Goal: Obtain resource: Obtain resource

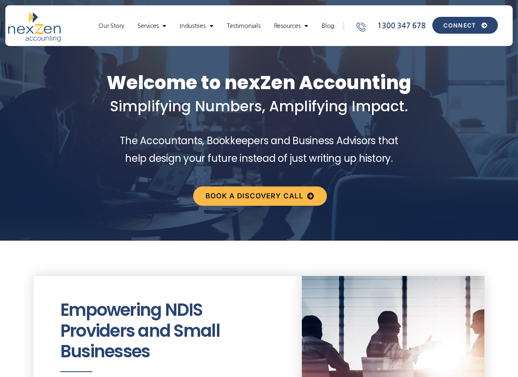
click at [471, 25] on span "CONNECT" at bounding box center [459, 26] width 32 height 6
click at [121, 22] on link "Our Story" at bounding box center [111, 26] width 34 height 8
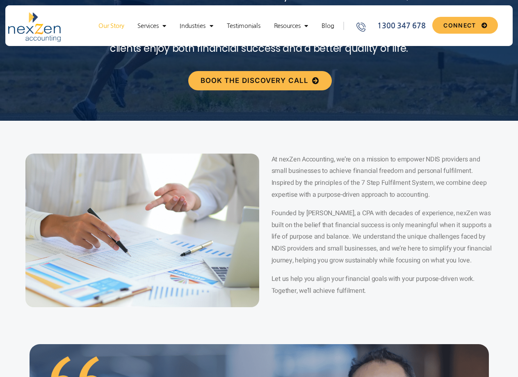
scroll to position [205, 0]
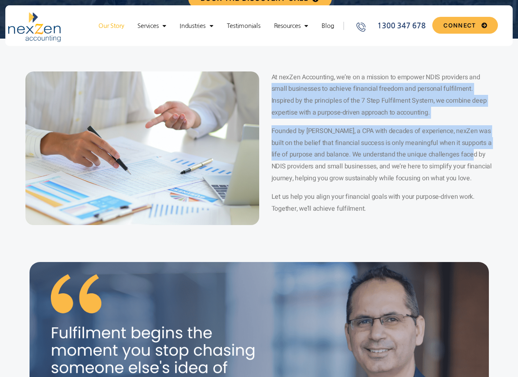
drag, startPoint x: 273, startPoint y: 90, endPoint x: 463, endPoint y: 153, distance: 200.0
click at [463, 153] on div "At nexZen Accounting, we’re on a mission to empower NDIS providers and small bu…" at bounding box center [382, 142] width 221 height 143
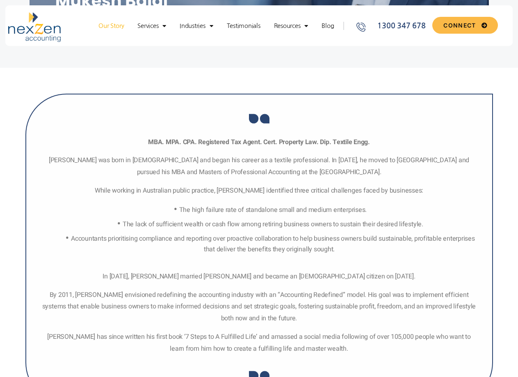
scroll to position [656, 0]
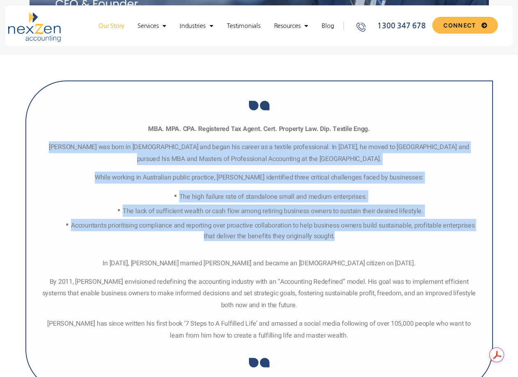
drag, startPoint x: 55, startPoint y: 146, endPoint x: 447, endPoint y: 232, distance: 401.9
click at [447, 232] on div "MBA. MPA. CPA. Registered Tax Agent. Cert. Property Law. Dip. Textile Engg. [PE…" at bounding box center [259, 232] width 438 height 218
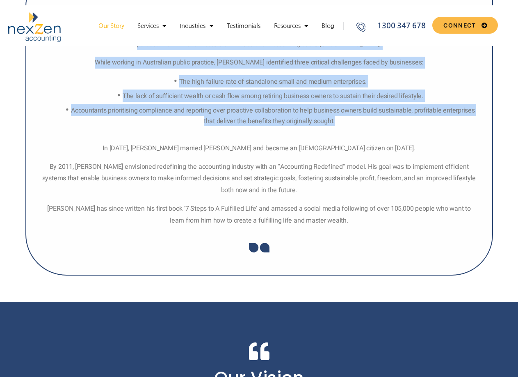
scroll to position [779, 0]
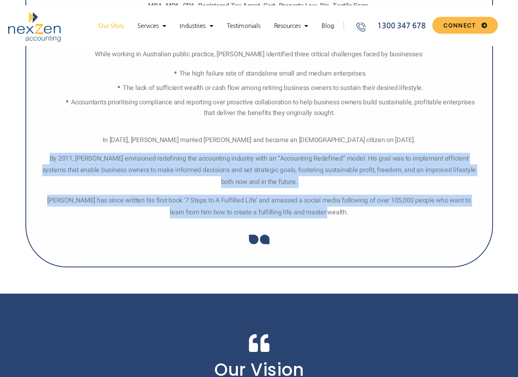
drag, startPoint x: 45, startPoint y: 159, endPoint x: 337, endPoint y: 219, distance: 298.3
click at [337, 219] on div "MBA. MPA. CPA. Registered Tax Agent. Cert. Property Law. Dip. Textile Engg. [PE…" at bounding box center [259, 112] width 438 height 225
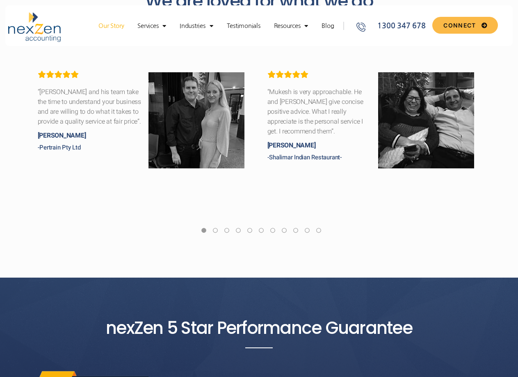
scroll to position [2297, 0]
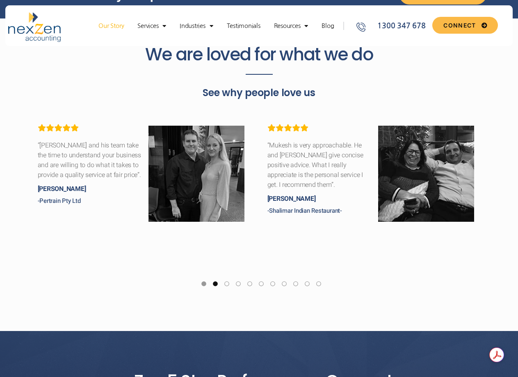
click at [213, 280] on link at bounding box center [215, 285] width 7 height 10
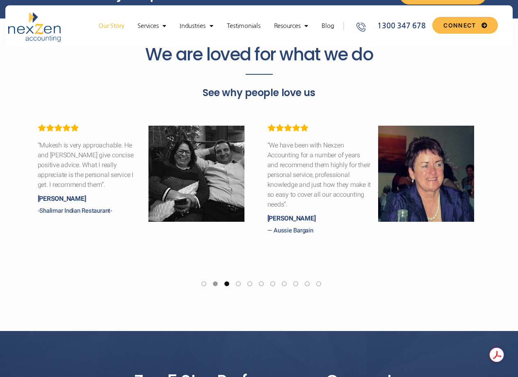
click at [227, 280] on link at bounding box center [226, 285] width 7 height 10
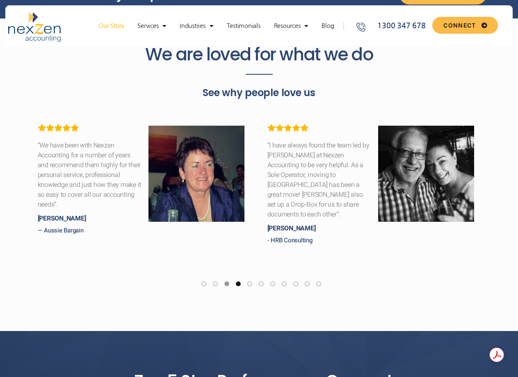
click at [236, 280] on link at bounding box center [238, 285] width 7 height 10
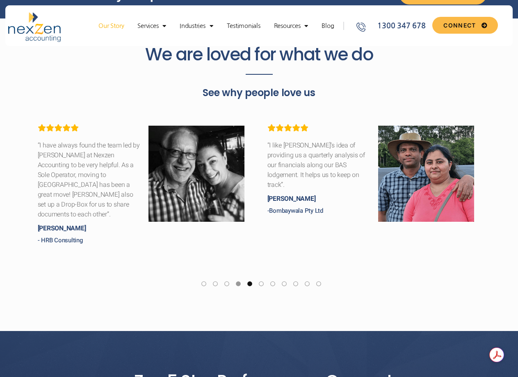
click at [249, 280] on link at bounding box center [249, 285] width 7 height 10
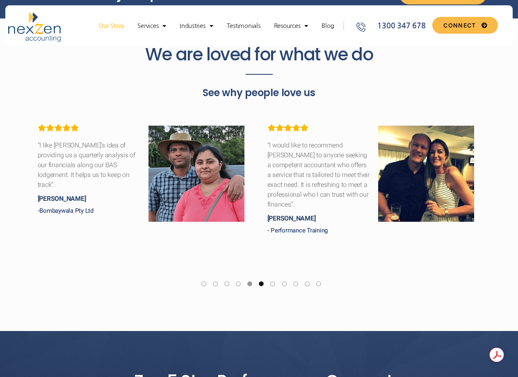
click at [260, 280] on link at bounding box center [261, 285] width 7 height 10
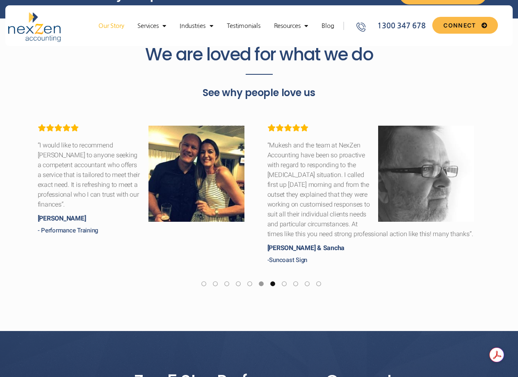
click at [271, 280] on link at bounding box center [272, 285] width 7 height 10
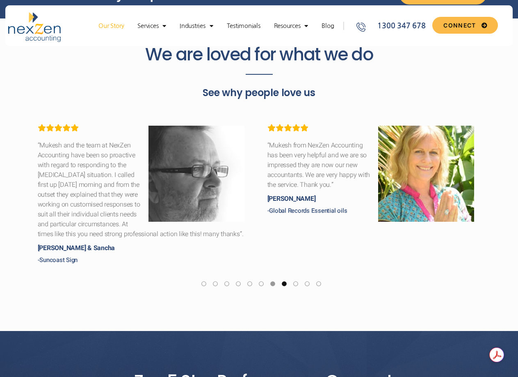
click at [283, 280] on link at bounding box center [284, 285] width 7 height 10
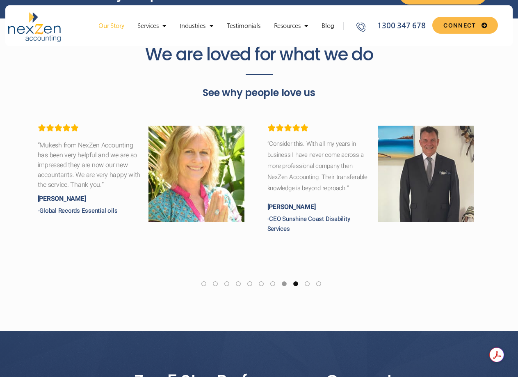
click at [297, 280] on link at bounding box center [295, 285] width 7 height 10
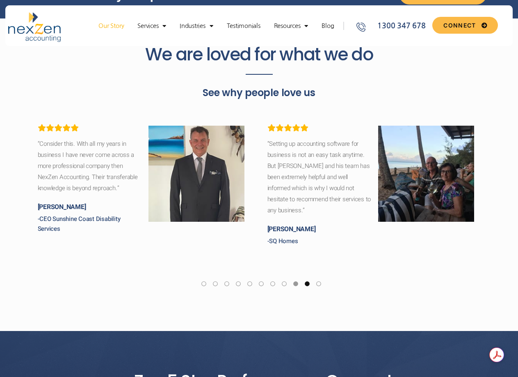
click at [306, 280] on link at bounding box center [307, 285] width 7 height 10
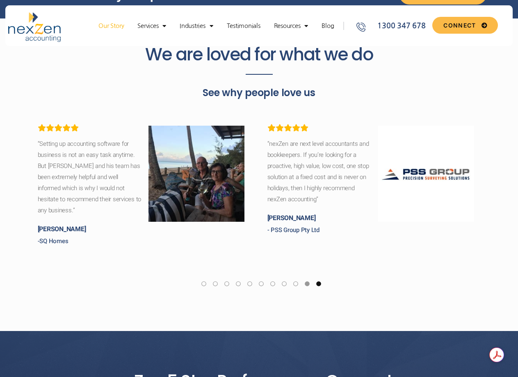
click at [318, 280] on link at bounding box center [318, 285] width 7 height 10
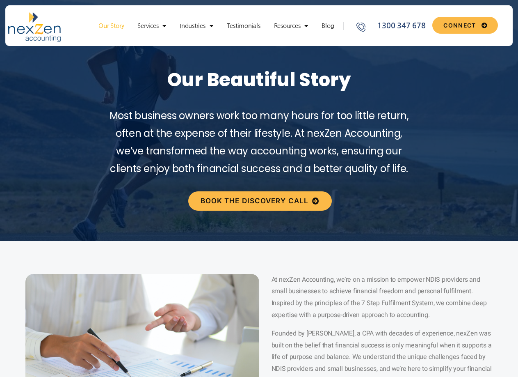
scroll to position [0, 0]
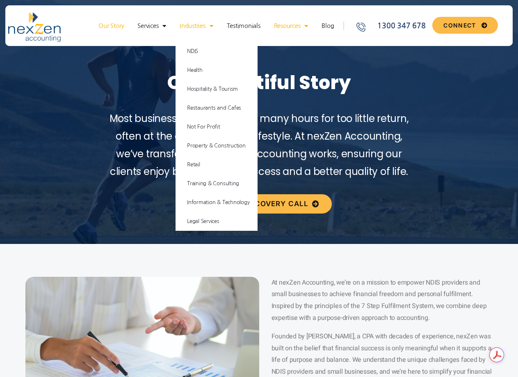
click at [308, 19] on span "Menu" at bounding box center [304, 26] width 8 height 14
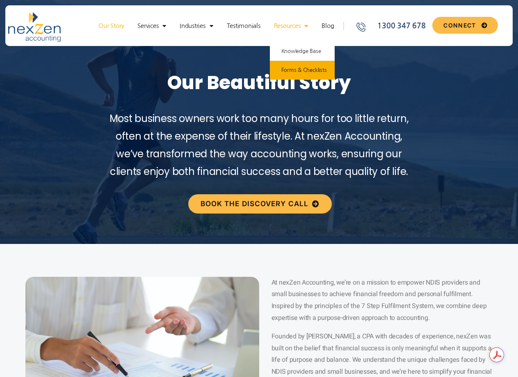
click at [317, 68] on link "Forms & Checklists" at bounding box center [302, 70] width 65 height 19
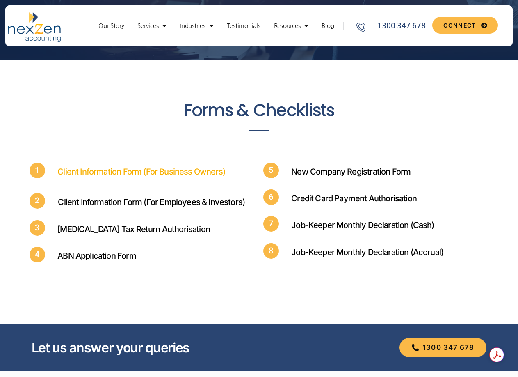
click at [117, 168] on link "Client Information Form (For Business Owners)" at bounding box center [141, 172] width 168 height 10
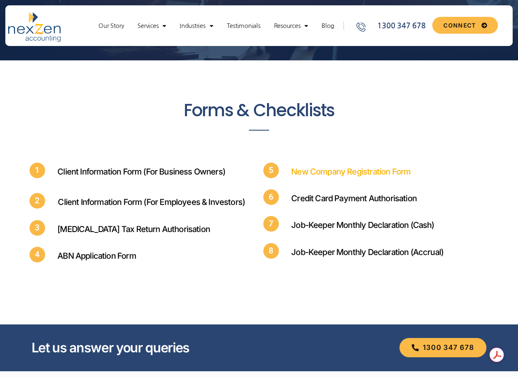
click at [347, 172] on link "New Company Registration Form" at bounding box center [350, 172] width 119 height 10
click at [343, 195] on link "Credit Card Payment Authorisation" at bounding box center [354, 198] width 126 height 10
click at [98, 257] on link "ABN Application Form" at bounding box center [96, 256] width 78 height 10
